Goal: Information Seeking & Learning: Learn about a topic

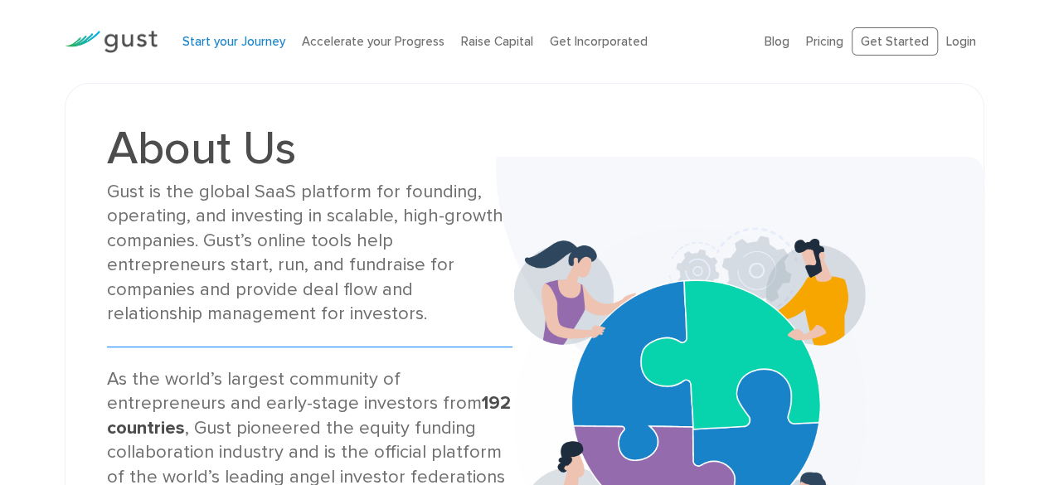
click at [204, 44] on link "Start your Journey" at bounding box center [233, 41] width 103 height 15
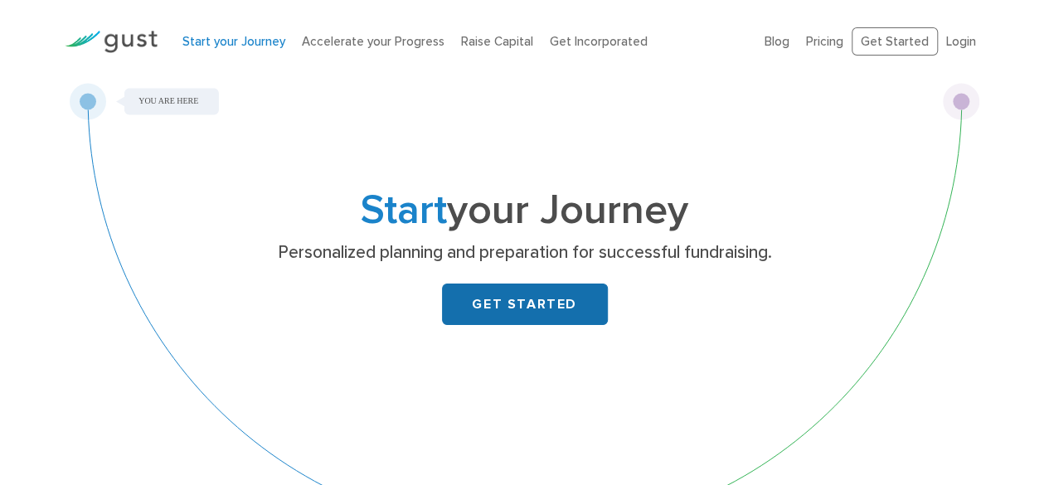
click at [498, 293] on link "GET STARTED" at bounding box center [525, 304] width 166 height 41
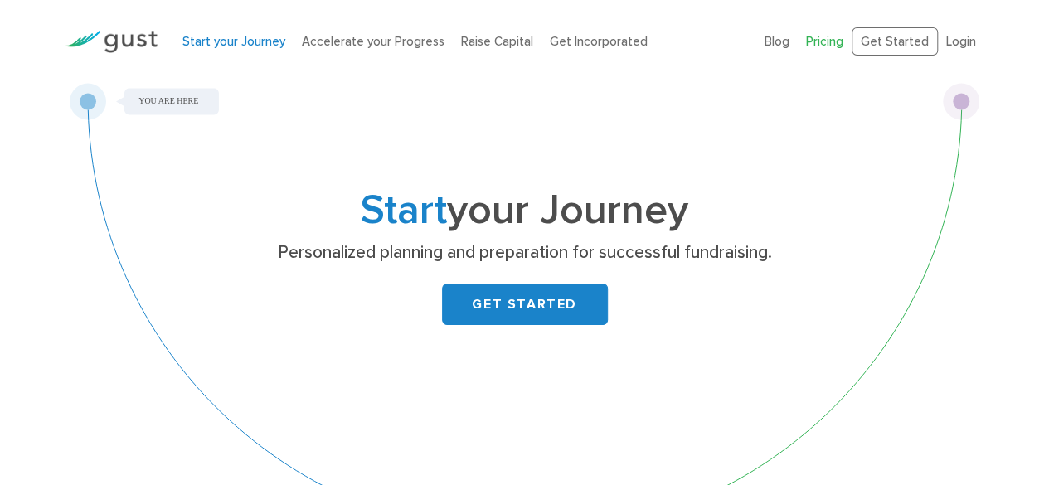
click at [833, 39] on link "Pricing" at bounding box center [824, 41] width 37 height 15
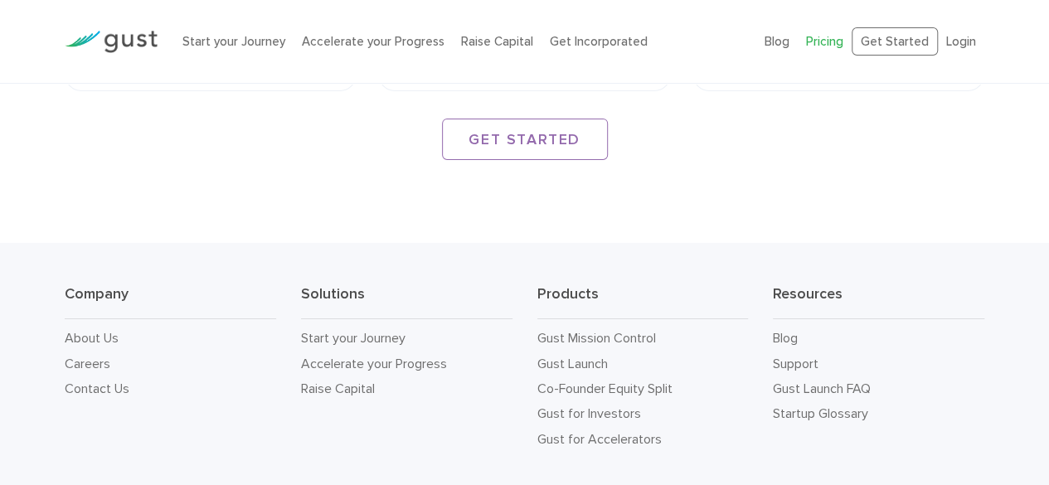
scroll to position [2738, 0]
